Goal: Information Seeking & Learning: Compare options

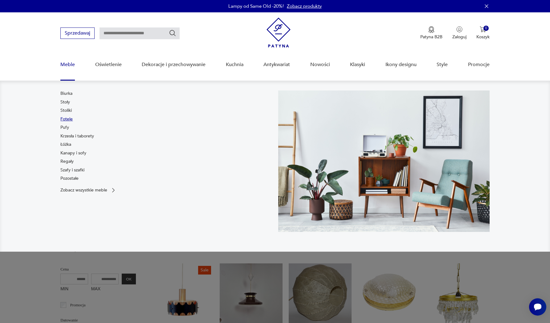
click at [66, 119] on link "Fotele" at bounding box center [66, 119] width 12 height 6
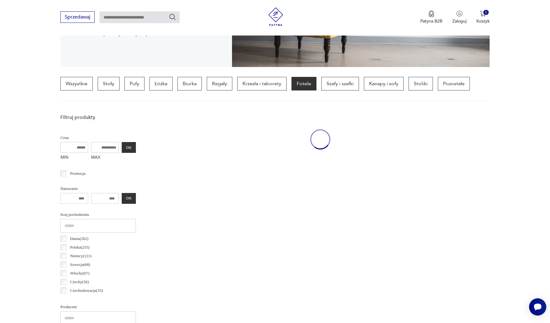
scroll to position [146, 0]
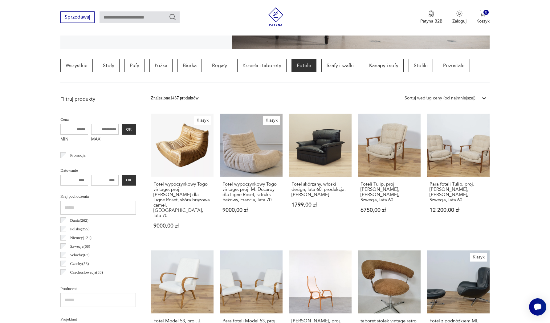
click at [429, 100] on div "Sortuj według ceny (od najmniejszej)" at bounding box center [440, 98] width 71 height 7
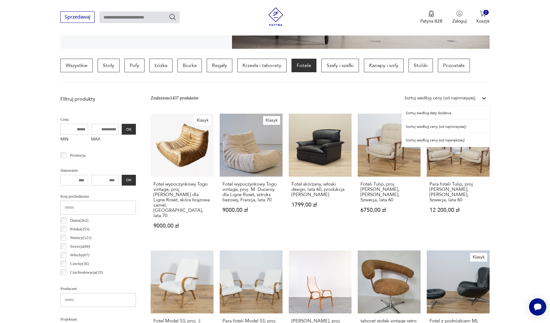
click at [430, 128] on div "Sortuj według ceny (od najmniejszej)" at bounding box center [446, 127] width 88 height 14
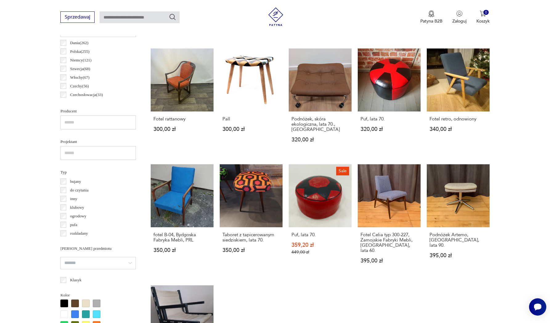
scroll to position [441, 0]
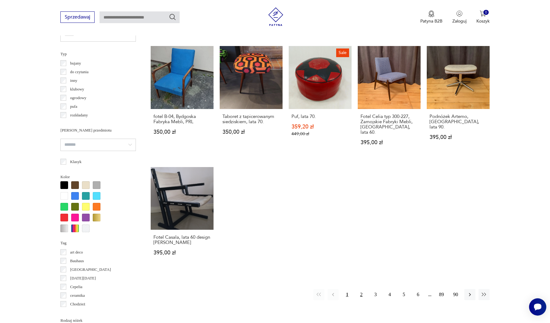
click at [364, 300] on button "2" at bounding box center [361, 294] width 11 height 11
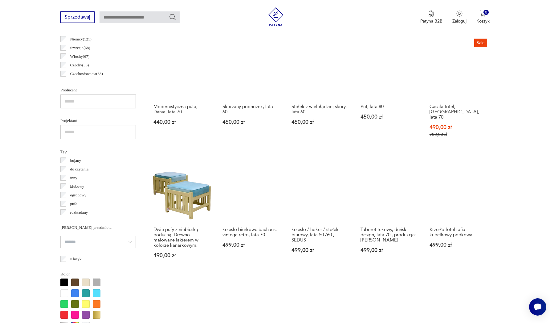
scroll to position [460, 0]
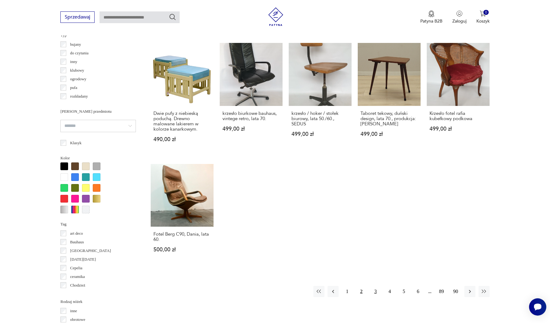
click at [374, 293] on button "3" at bounding box center [375, 291] width 11 height 11
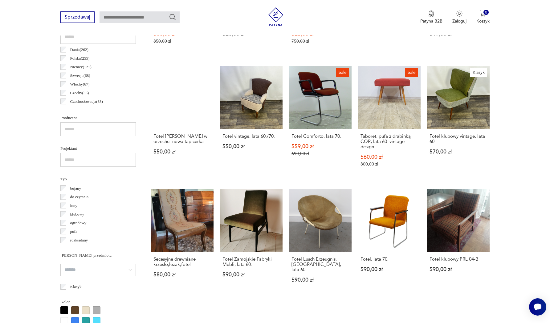
scroll to position [460, 0]
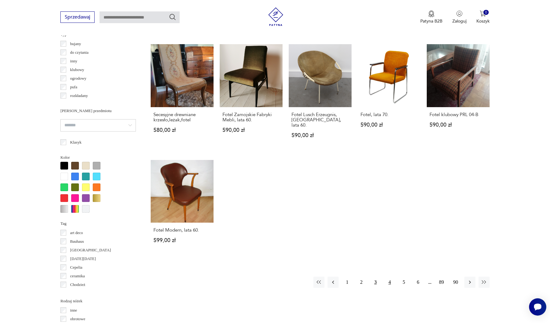
click at [388, 278] on button "4" at bounding box center [389, 281] width 11 height 11
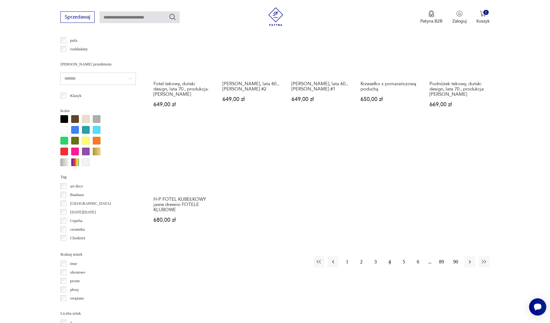
scroll to position [483, 0]
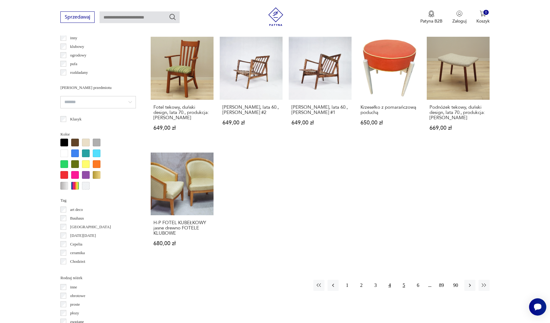
click at [405, 281] on button "5" at bounding box center [404, 284] width 11 height 11
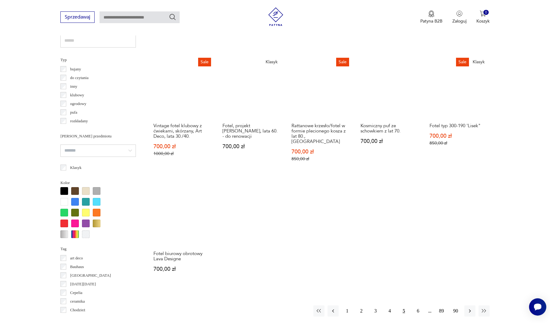
scroll to position [470, 0]
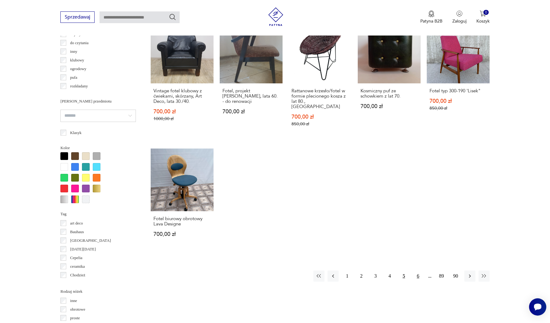
click at [418, 281] on button "6" at bounding box center [418, 275] width 11 height 11
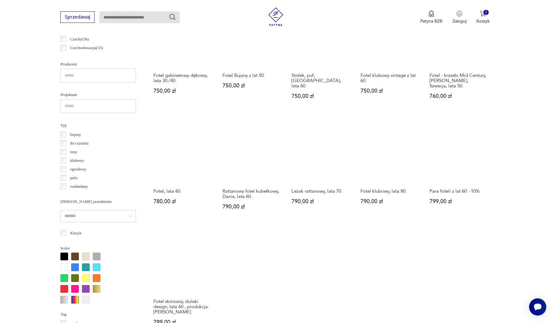
scroll to position [440, 0]
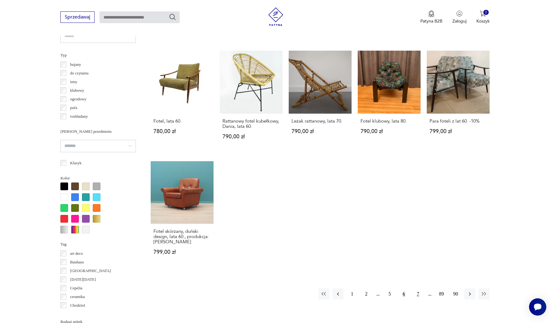
click at [419, 299] on button "7" at bounding box center [418, 293] width 11 height 11
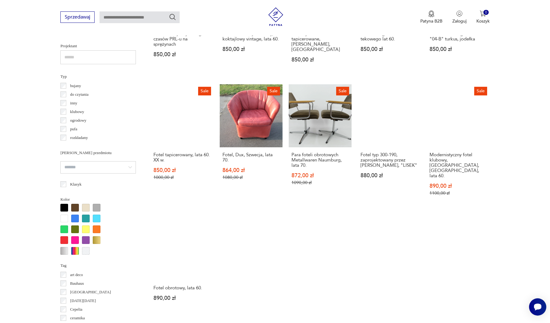
scroll to position [454, 0]
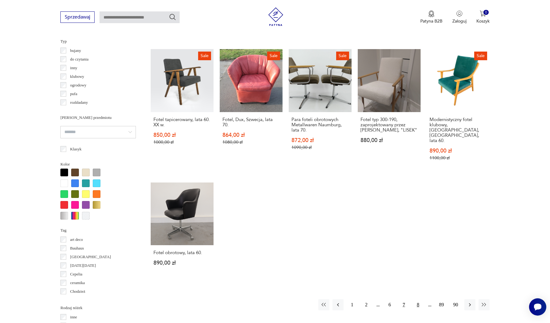
click at [419, 302] on button "8" at bounding box center [418, 304] width 11 height 11
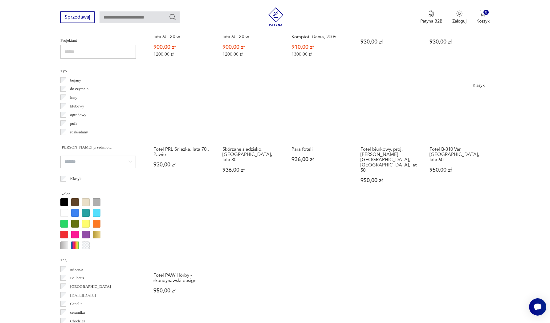
scroll to position [464, 0]
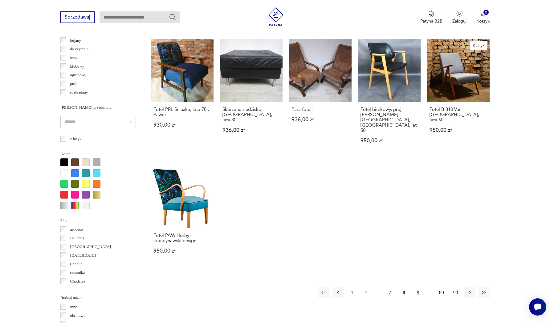
click at [418, 287] on button "9" at bounding box center [418, 292] width 11 height 11
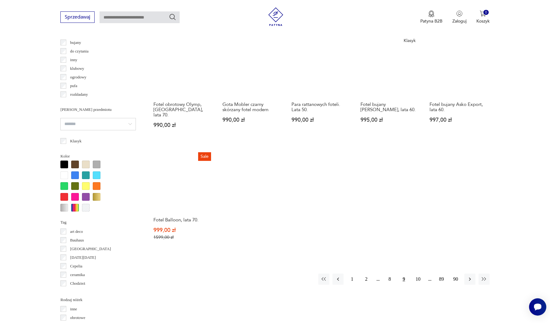
scroll to position [497, 0]
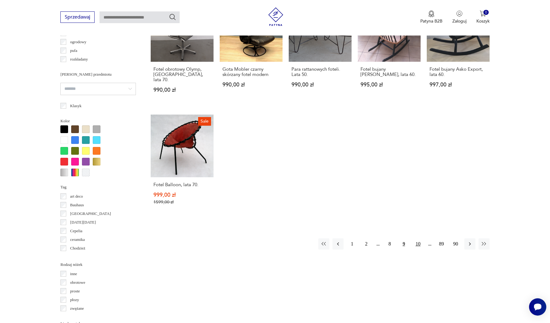
click at [419, 240] on button "10" at bounding box center [418, 243] width 11 height 11
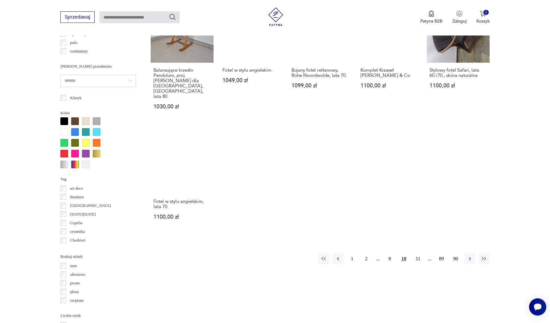
scroll to position [509, 0]
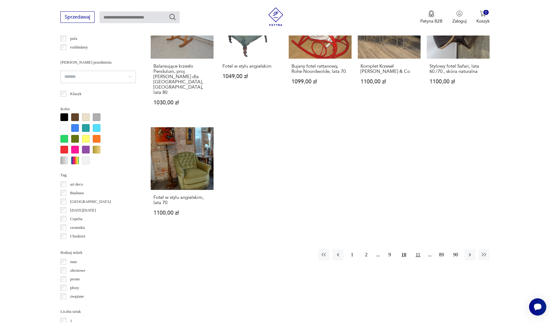
click at [416, 255] on button "11" at bounding box center [418, 254] width 11 height 11
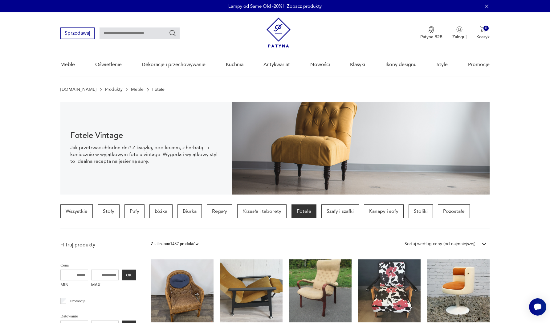
click at [135, 33] on input "text" at bounding box center [140, 33] width 80 height 12
type input "*****"
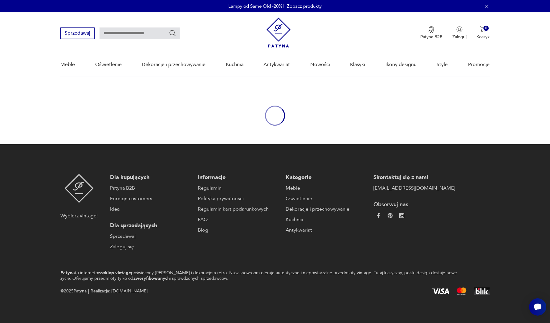
type input "*****"
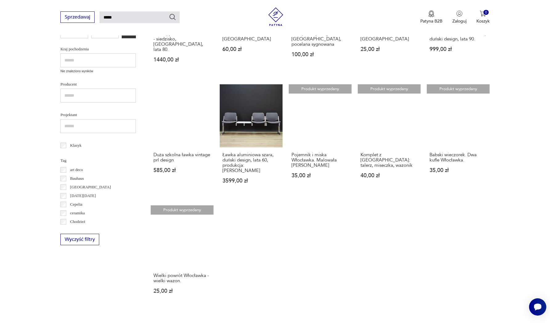
scroll to position [415, 0]
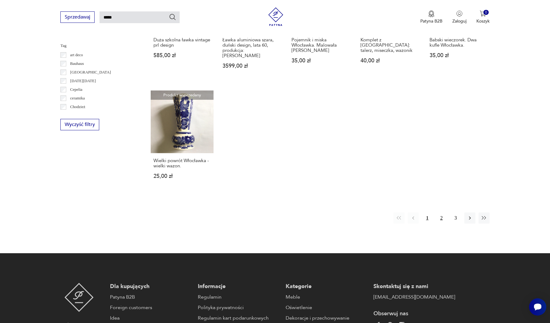
click at [442, 212] on button "2" at bounding box center [441, 217] width 11 height 11
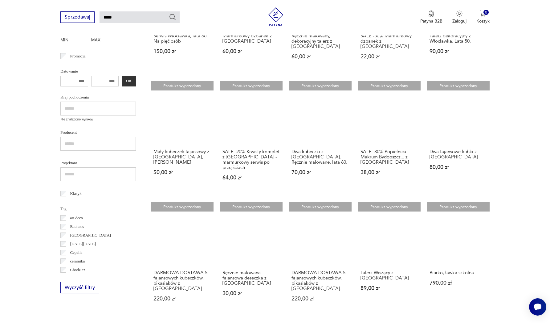
scroll to position [319, 0]
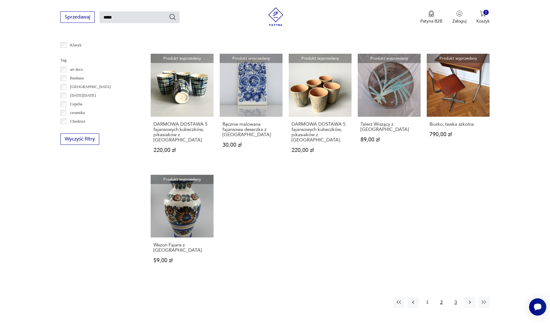
click at [457, 296] on button "3" at bounding box center [455, 301] width 11 height 11
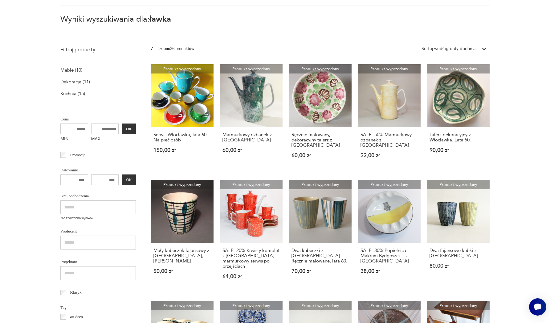
scroll to position [22, 0]
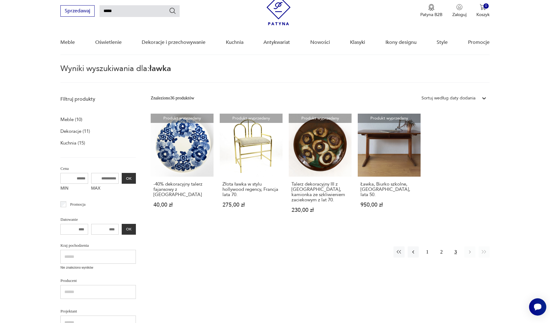
drag, startPoint x: 107, startPoint y: 11, endPoint x: 102, endPoint y: 11, distance: 4.6
click at [102, 11] on input "*****" at bounding box center [140, 11] width 80 height 12
type input "***"
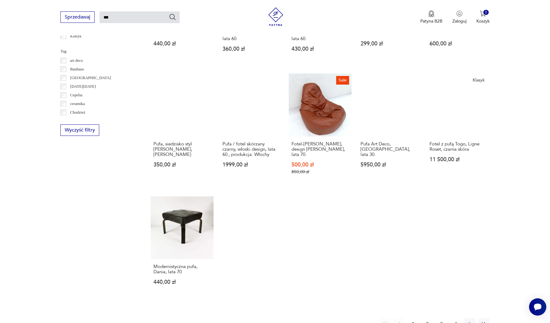
scroll to position [421, 0]
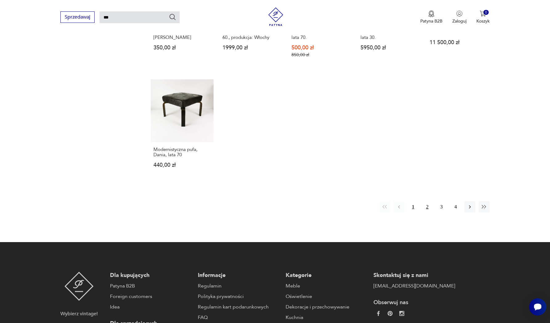
click at [427, 204] on button "2" at bounding box center [427, 206] width 11 height 11
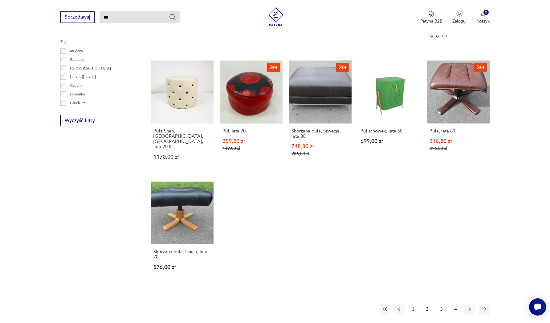
scroll to position [349, 0]
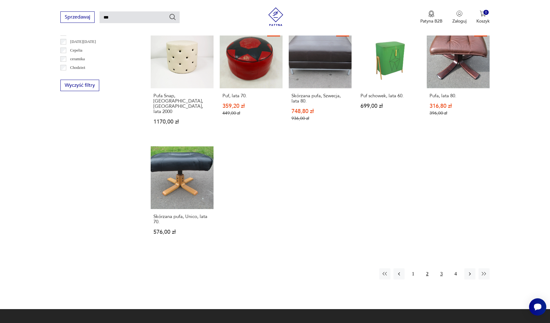
click at [439, 277] on button "3" at bounding box center [441, 273] width 11 height 11
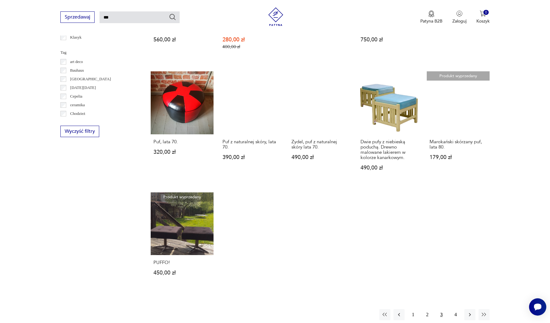
scroll to position [324, 0]
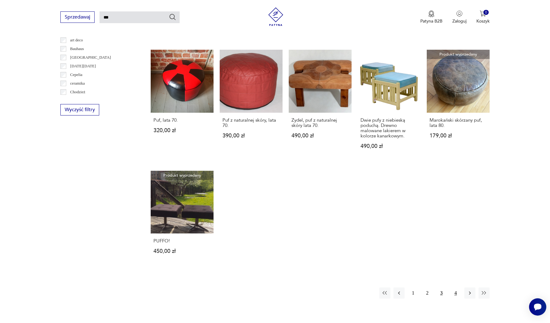
click at [457, 297] on button "4" at bounding box center [455, 292] width 11 height 11
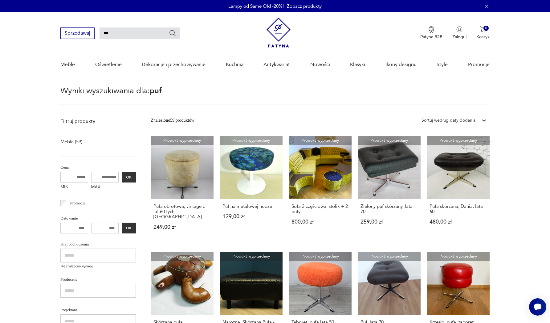
click at [123, 36] on input "***" at bounding box center [140, 33] width 80 height 12
drag, startPoint x: 115, startPoint y: 34, endPoint x: 100, endPoint y: 32, distance: 14.6
click at [100, 32] on input "***" at bounding box center [140, 33] width 80 height 12
type input "********"
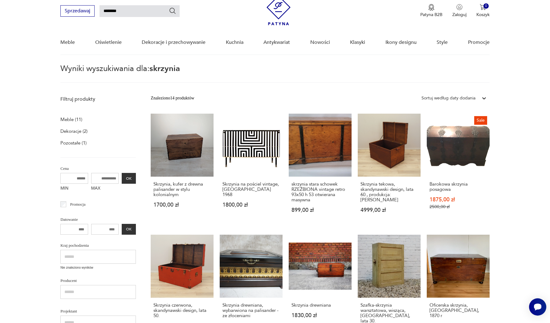
click at [442, 98] on div "Sortuj według daty dodania" at bounding box center [449, 98] width 54 height 7
click at [440, 126] on div "Sortuj według ceny (od najmniejszej)" at bounding box center [454, 127] width 71 height 14
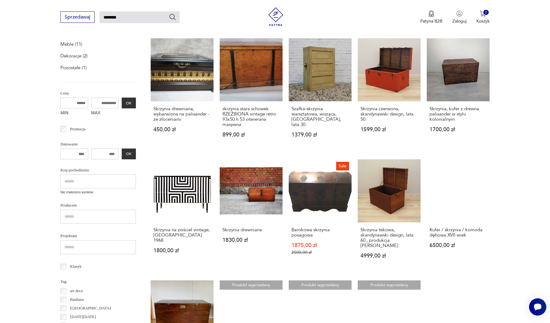
scroll to position [63, 0]
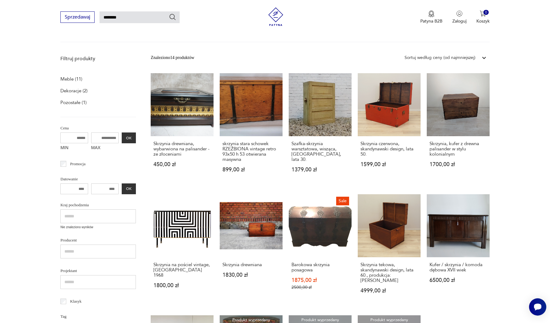
click at [146, 18] on input "********" at bounding box center [140, 17] width 80 height 12
drag, startPoint x: 128, startPoint y: 19, endPoint x: 100, endPoint y: 19, distance: 28.4
click at [100, 19] on div "Sprzedawaj ********" at bounding box center [119, 16] width 119 height 11
type input "******"
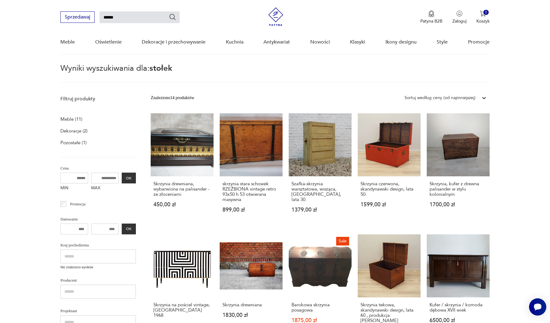
scroll to position [22, 0]
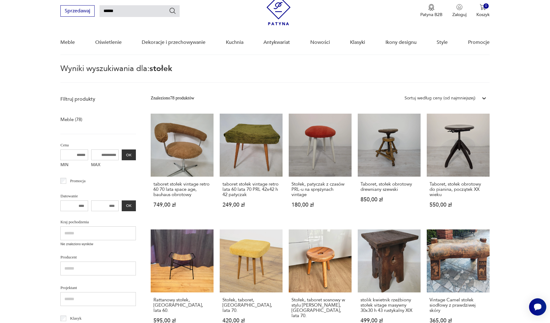
click at [458, 99] on div "Sortuj według ceny (od najmniejszej)" at bounding box center [440, 98] width 71 height 7
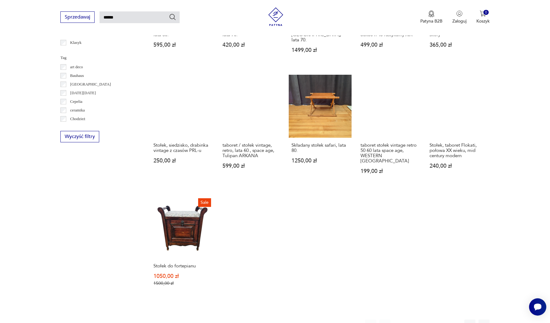
scroll to position [406, 0]
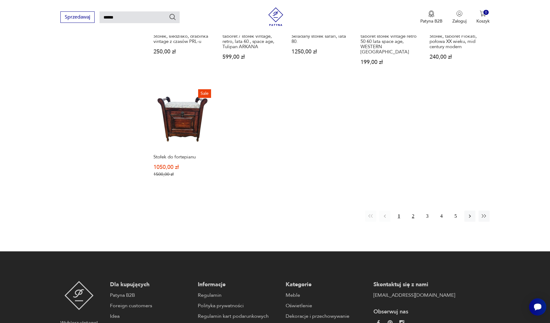
click at [413, 216] on button "2" at bounding box center [413, 215] width 11 height 11
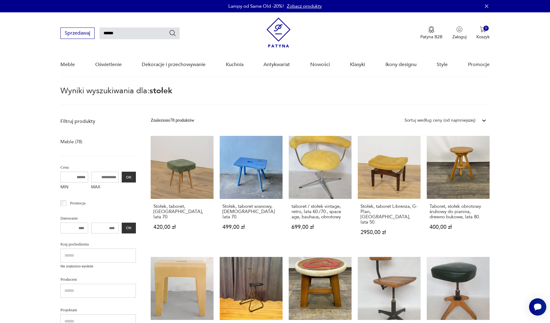
click at [452, 121] on div "Sortuj według ceny (od najmniejszej)" at bounding box center [440, 120] width 71 height 7
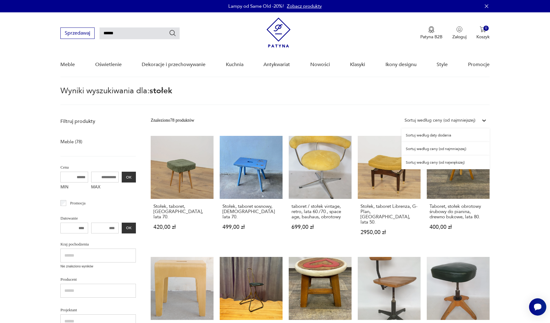
click at [451, 149] on div "Sortuj według ceny (od najmniejszej)" at bounding box center [446, 149] width 88 height 14
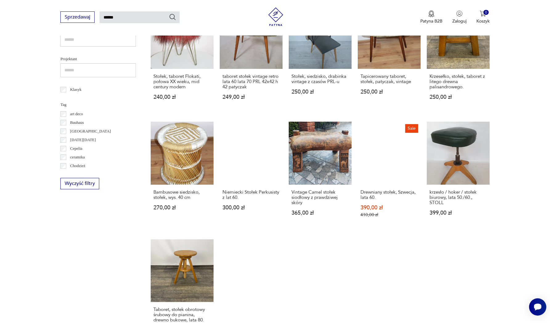
scroll to position [367, 0]
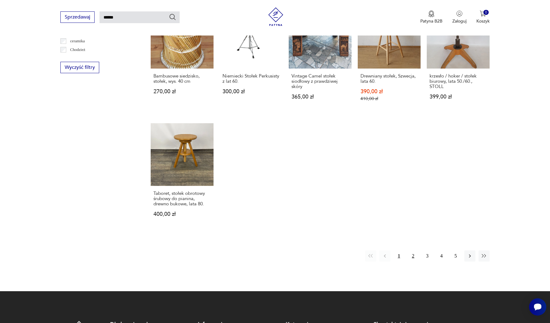
click at [413, 261] on button "2" at bounding box center [413, 255] width 11 height 11
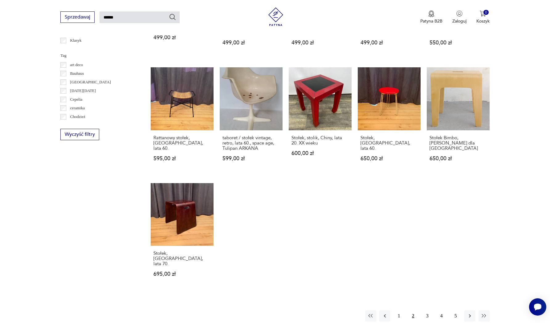
scroll to position [333, 0]
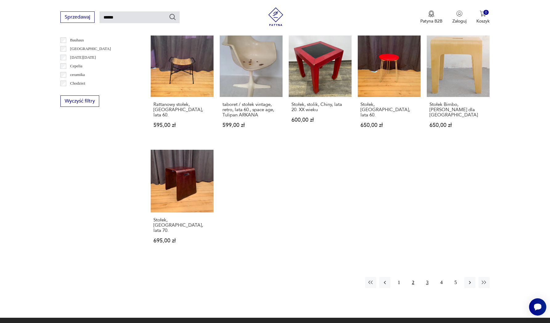
click at [426, 283] on button "3" at bounding box center [427, 282] width 11 height 11
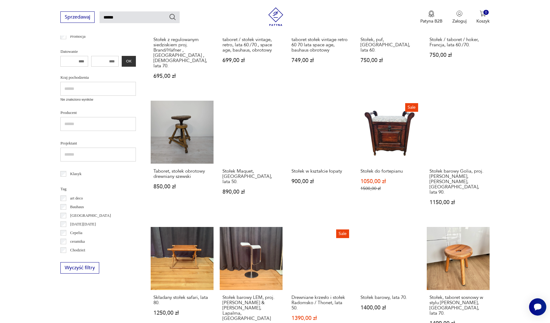
scroll to position [346, 0]
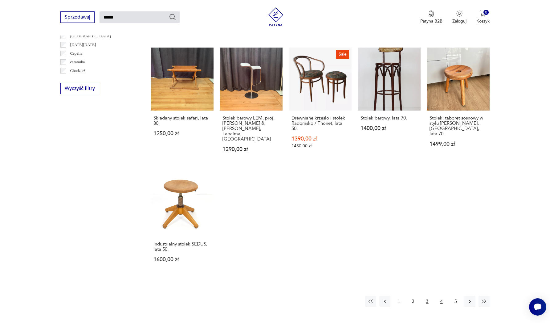
click at [442, 295] on button "4" at bounding box center [441, 300] width 11 height 11
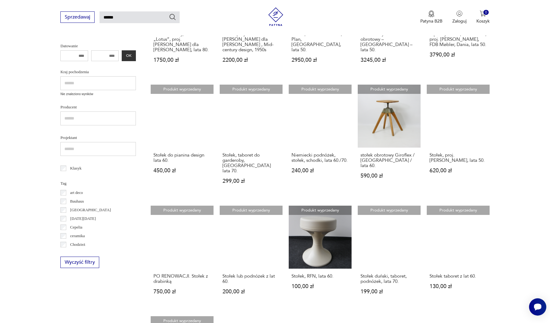
scroll to position [277, 0]
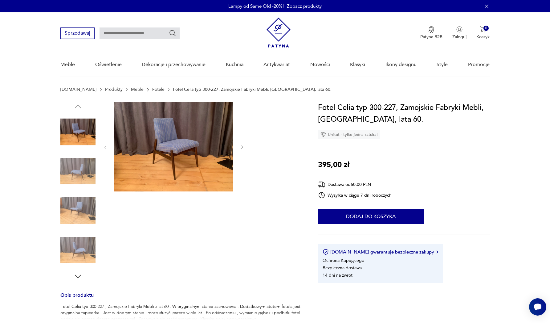
click at [194, 137] on img at bounding box center [173, 146] width 119 height 89
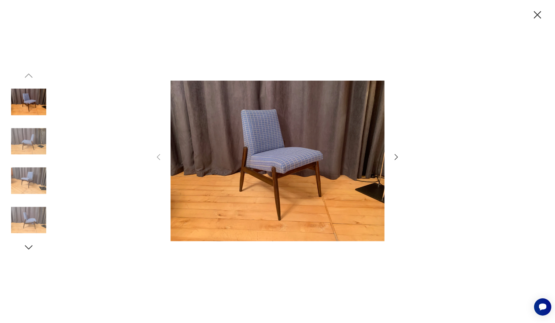
click at [395, 158] on icon "button" at bounding box center [396, 156] width 9 height 9
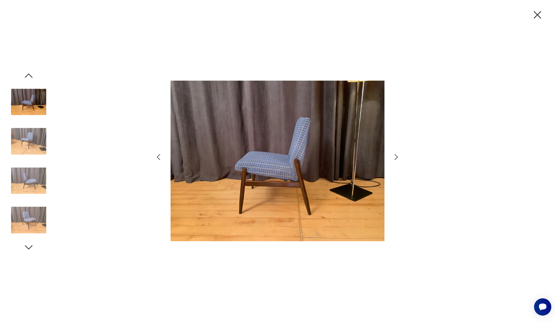
click at [395, 158] on icon "button" at bounding box center [396, 156] width 9 height 9
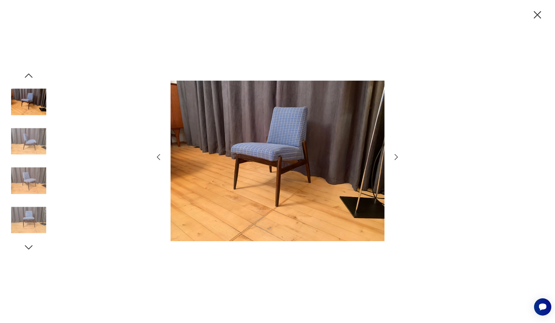
click at [395, 158] on icon "button" at bounding box center [396, 156] width 9 height 9
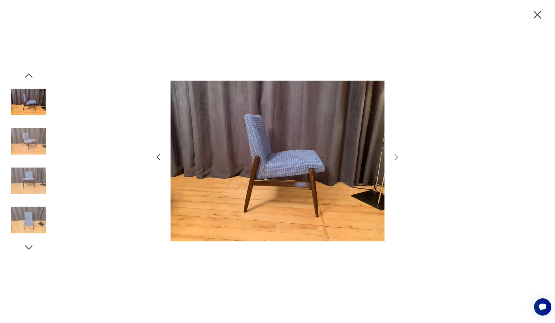
click at [395, 158] on icon "button" at bounding box center [396, 156] width 9 height 9
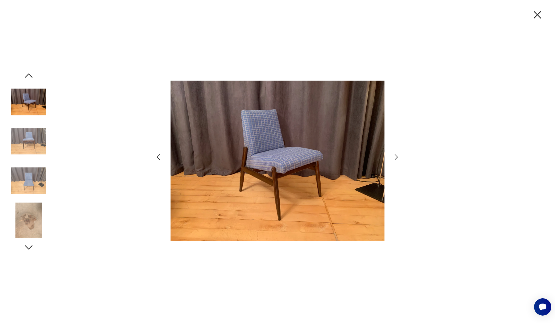
click at [395, 158] on icon "button" at bounding box center [396, 156] width 9 height 9
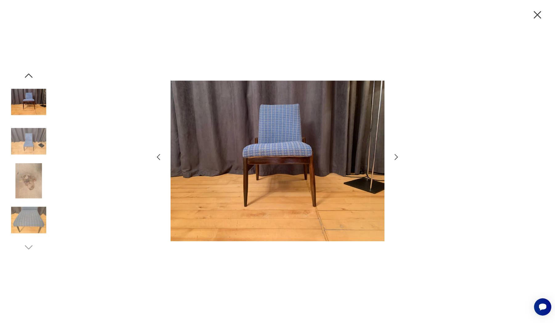
click at [395, 158] on icon "button" at bounding box center [396, 156] width 9 height 9
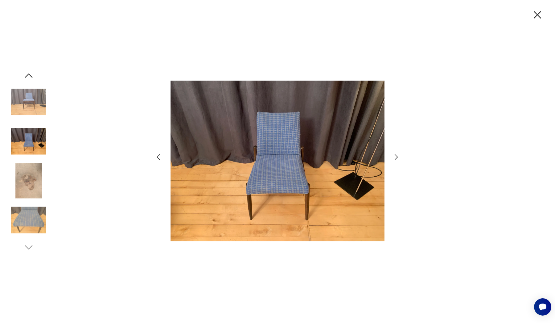
click at [395, 158] on icon "button" at bounding box center [396, 156] width 9 height 9
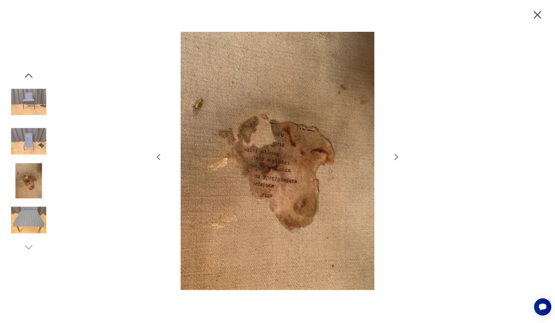
click at [395, 158] on icon "button" at bounding box center [396, 156] width 9 height 9
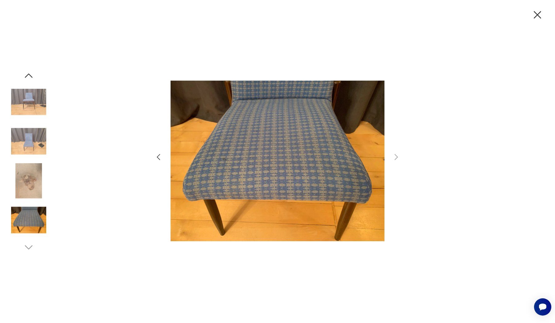
click at [537, 17] on icon "button" at bounding box center [537, 14] width 13 height 13
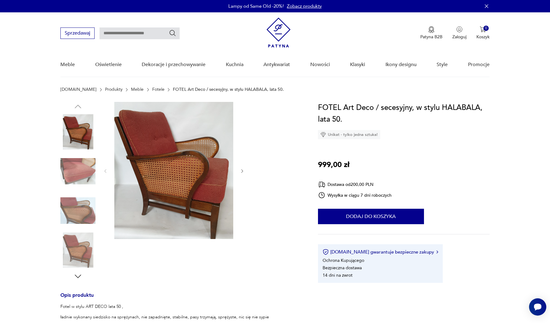
click at [81, 165] on img at bounding box center [77, 171] width 35 height 35
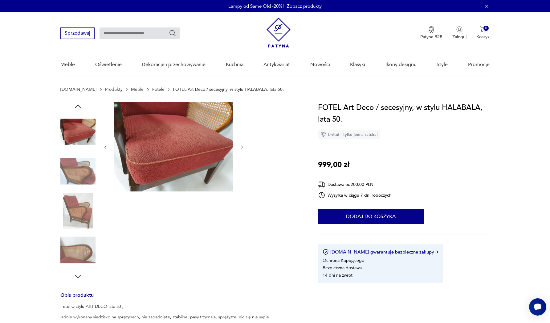
click at [82, 171] on img at bounding box center [77, 171] width 35 height 35
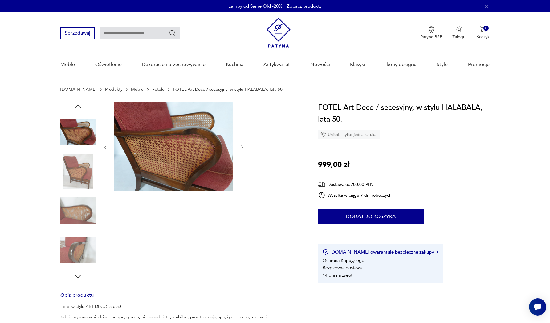
click at [85, 184] on img at bounding box center [77, 171] width 35 height 35
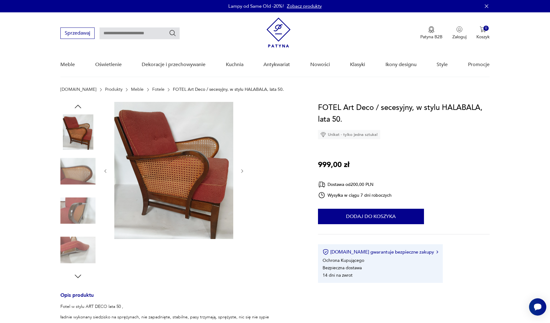
click at [82, 194] on img at bounding box center [77, 210] width 35 height 35
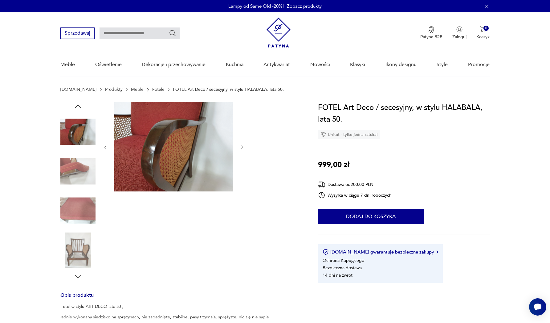
click at [81, 208] on img at bounding box center [77, 210] width 35 height 35
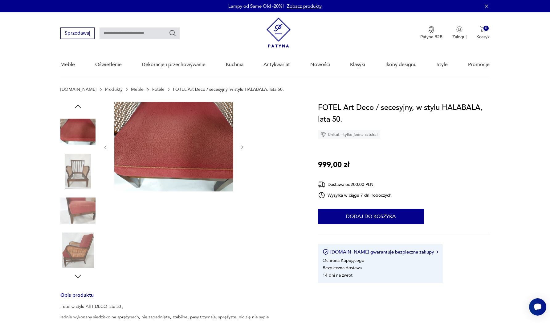
click at [81, 208] on img at bounding box center [77, 210] width 35 height 35
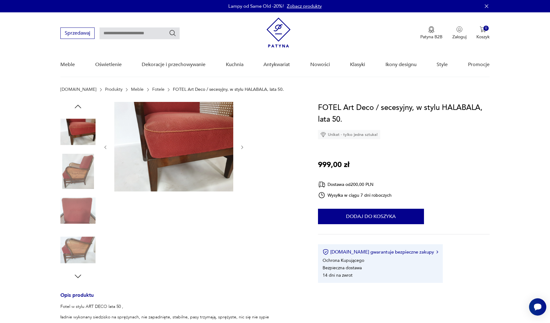
click at [84, 239] on img at bounding box center [77, 249] width 35 height 35
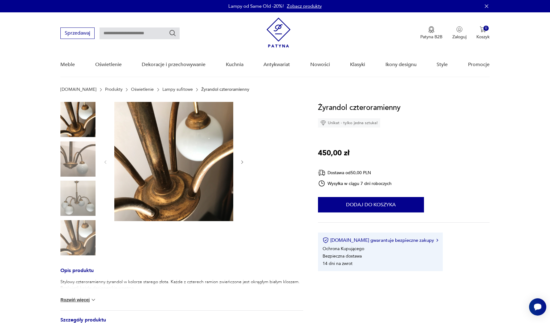
click at [81, 204] on img at bounding box center [77, 197] width 35 height 35
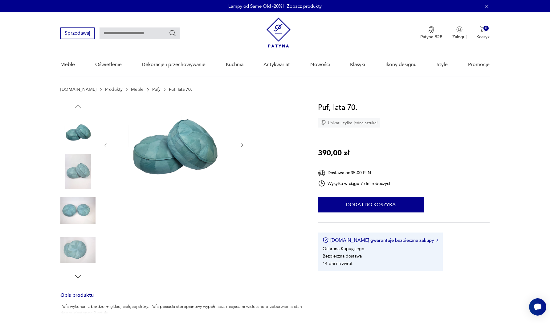
click at [80, 168] on img at bounding box center [77, 171] width 35 height 35
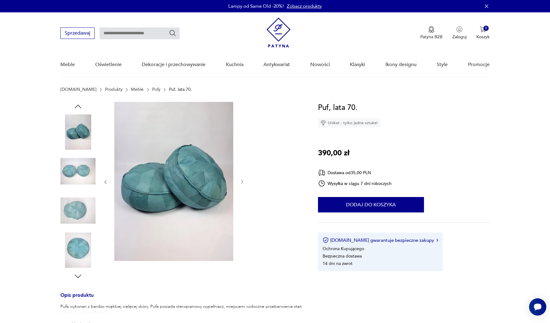
click at [79, 172] on img at bounding box center [77, 171] width 35 height 35
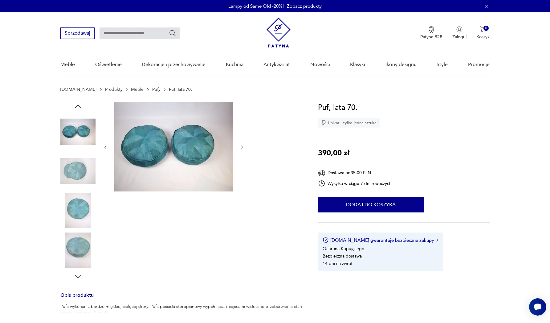
click at [159, 151] on img at bounding box center [173, 146] width 119 height 89
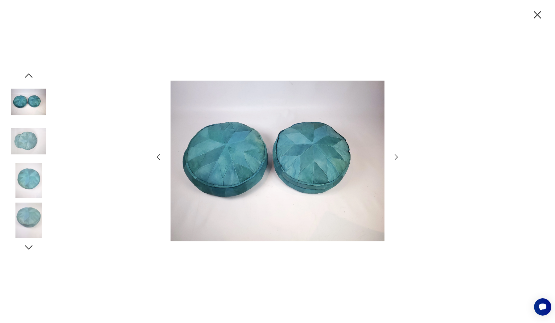
click at [396, 159] on icon "button" at bounding box center [396, 156] width 9 height 9
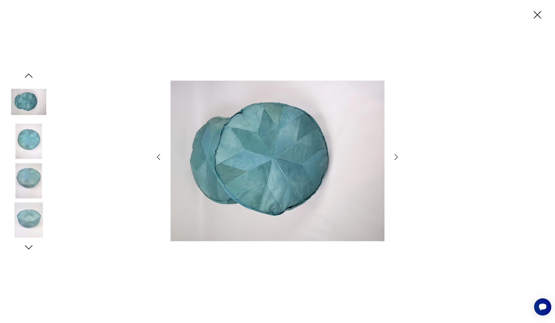
click at [396, 159] on icon "button" at bounding box center [396, 156] width 9 height 9
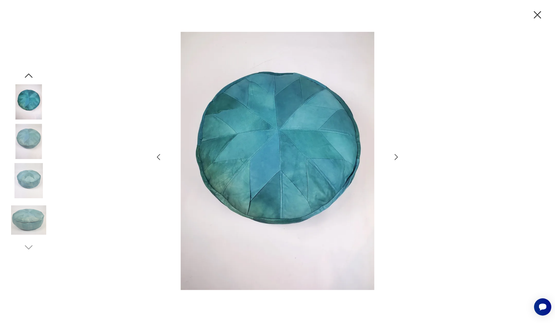
click at [396, 159] on icon "button" at bounding box center [396, 156] width 9 height 9
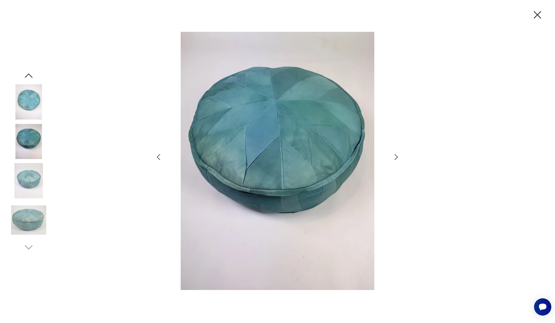
click at [396, 159] on icon "button" at bounding box center [396, 156] width 9 height 9
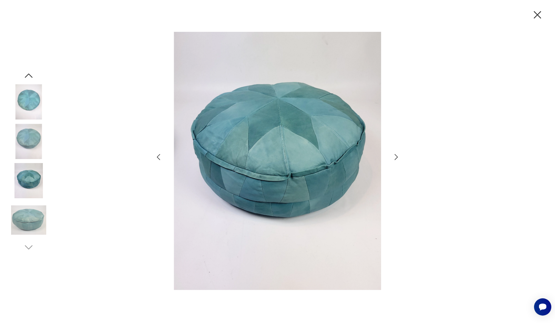
click at [396, 159] on icon "button" at bounding box center [396, 156] width 9 height 9
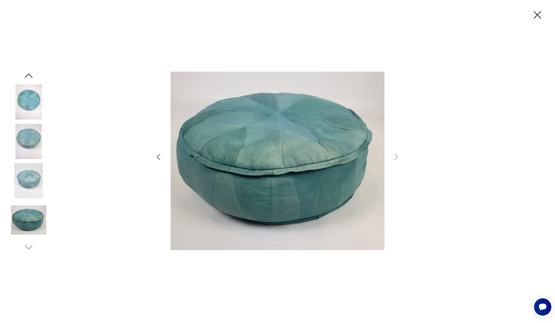
click at [537, 19] on icon "button" at bounding box center [537, 14] width 13 height 13
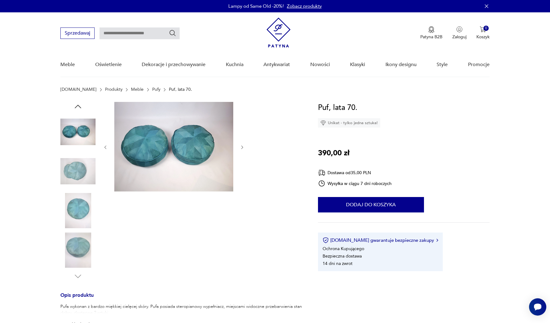
scroll to position [62, 0]
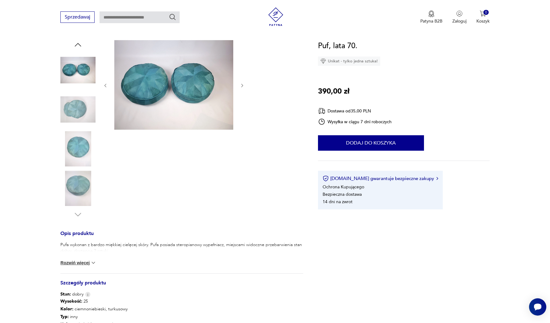
click at [87, 262] on button "Rozwiń więcej" at bounding box center [78, 262] width 36 height 6
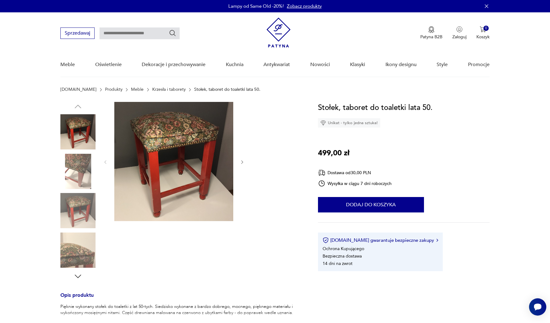
click at [177, 157] on img at bounding box center [173, 161] width 119 height 119
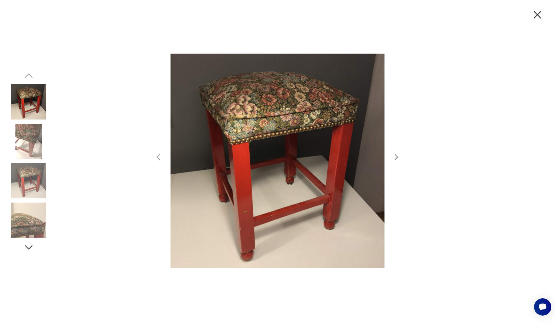
click at [400, 158] on icon "button" at bounding box center [396, 156] width 9 height 9
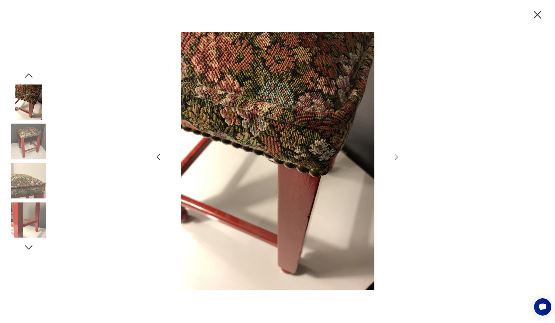
click at [400, 158] on icon "button" at bounding box center [396, 156] width 9 height 9
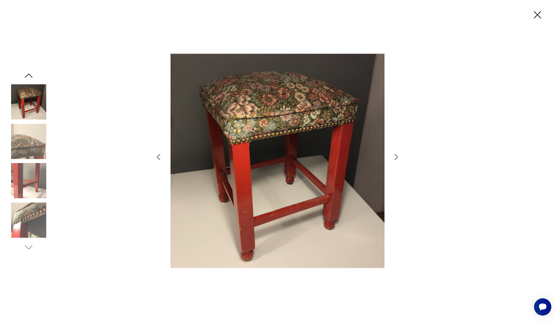
click at [400, 158] on icon "button" at bounding box center [396, 156] width 9 height 9
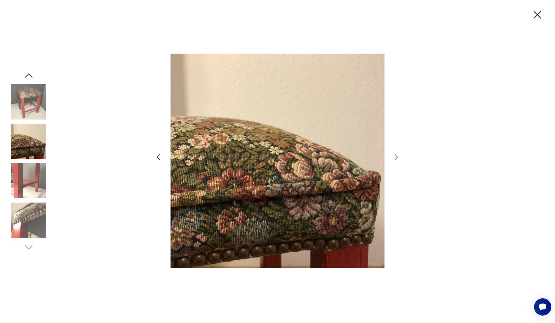
click at [400, 158] on icon "button" at bounding box center [396, 156] width 9 height 9
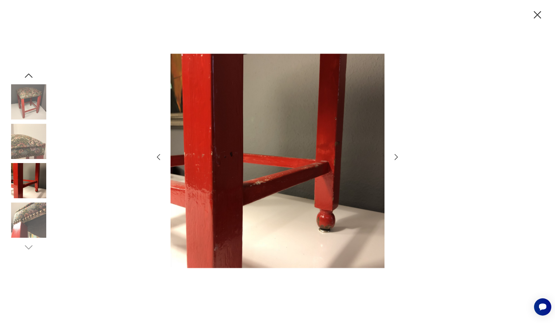
click at [400, 158] on icon "button" at bounding box center [396, 156] width 9 height 9
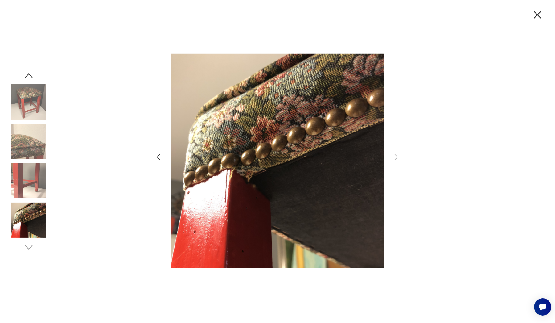
click at [541, 17] on icon "button" at bounding box center [537, 14] width 13 height 13
